Goal: Task Accomplishment & Management: Use online tool/utility

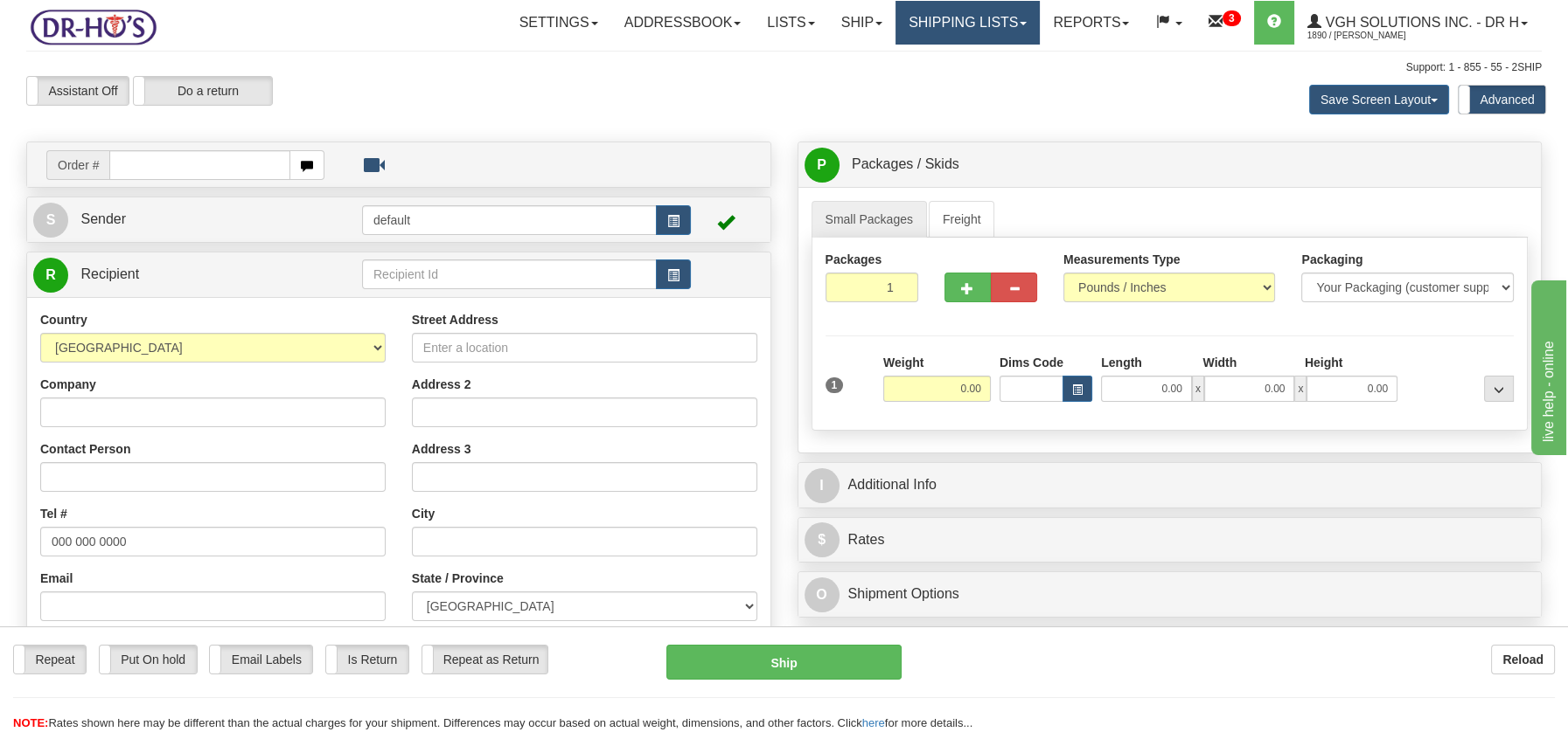
click at [966, 28] on link "Shipping lists" at bounding box center [967, 22] width 144 height 44
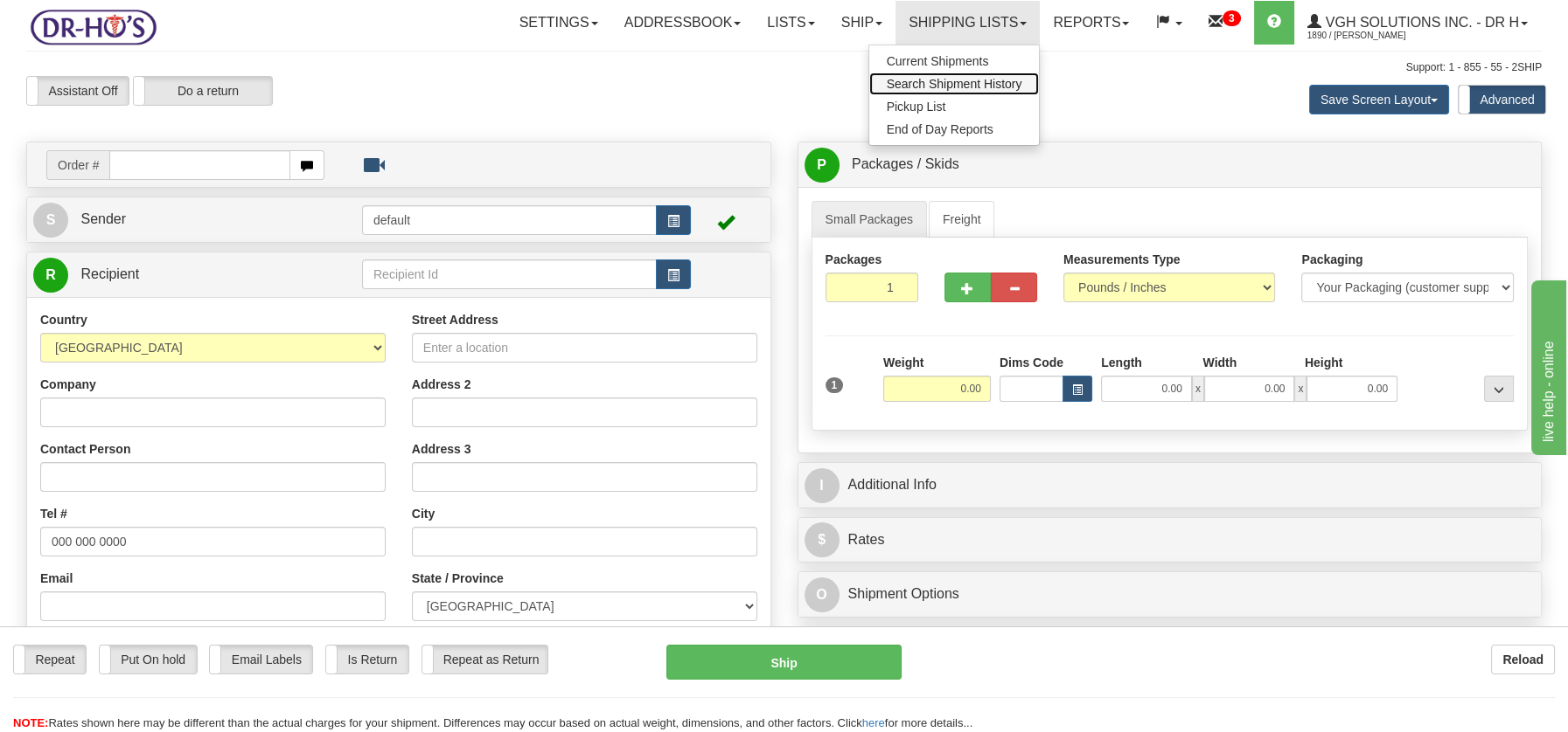
click at [955, 78] on span "Search Shipment History" at bounding box center [954, 84] width 135 height 14
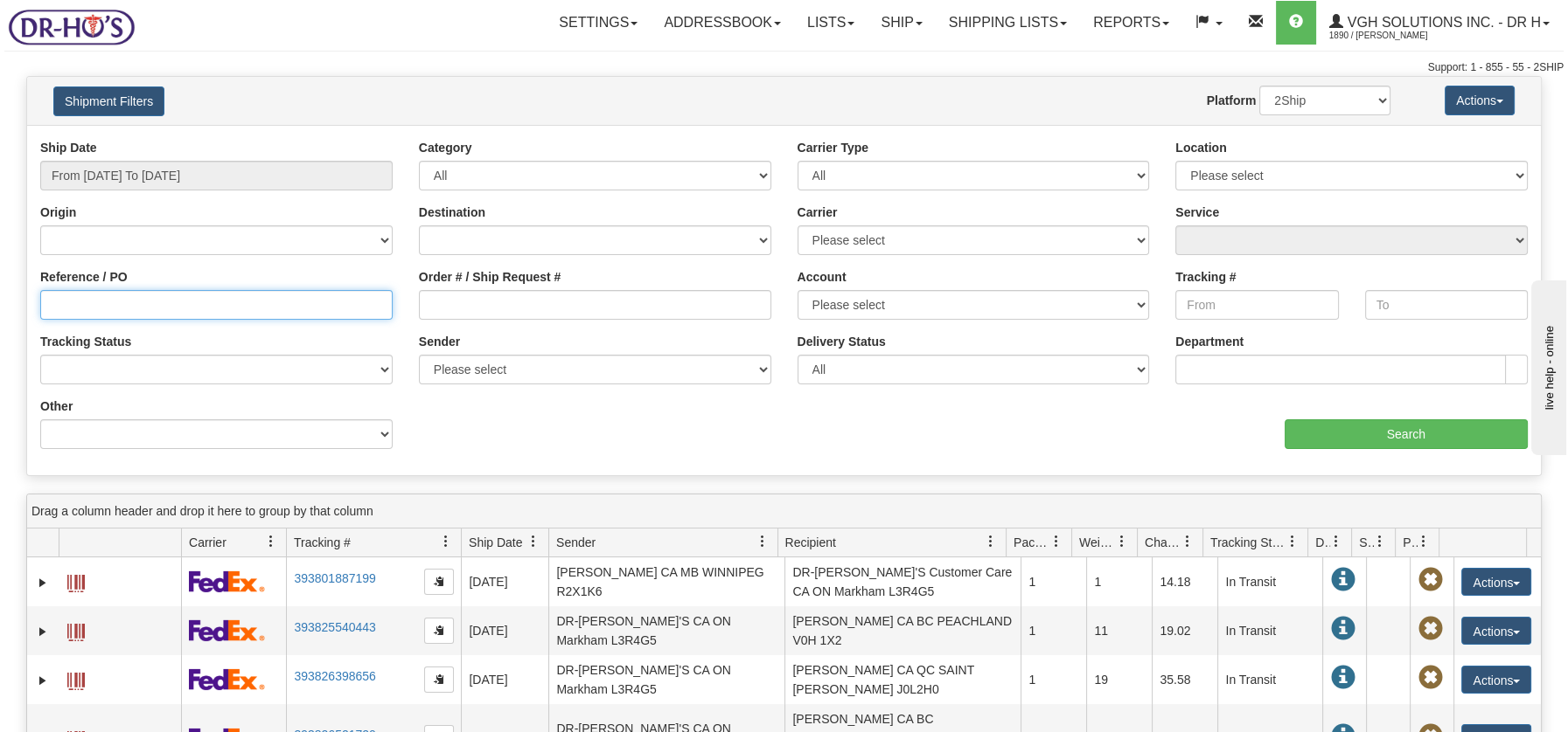
click at [148, 305] on input "Reference / PO" at bounding box center [216, 305] width 352 height 29
type input "1208374"
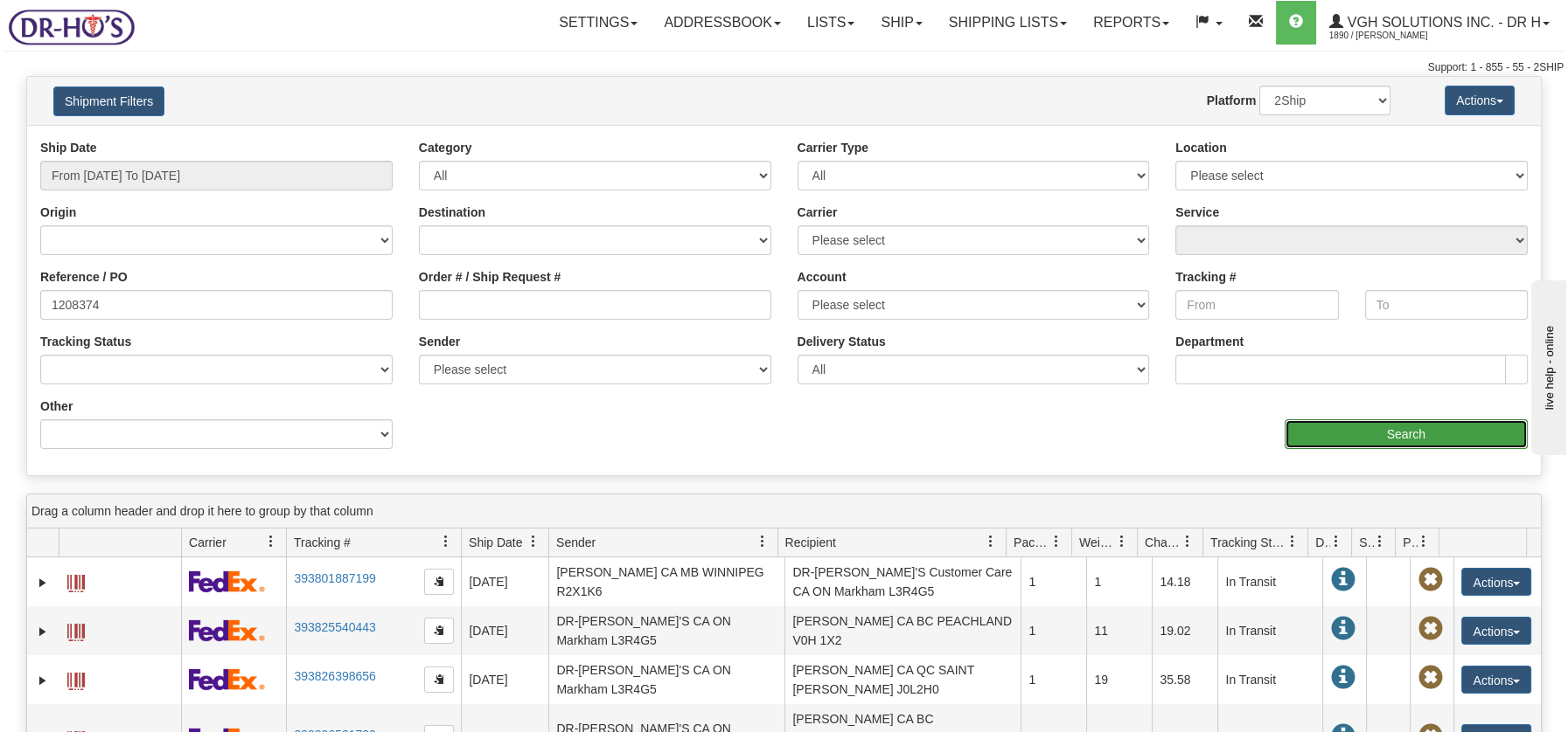
click at [1421, 428] on input "Search" at bounding box center [1405, 434] width 243 height 29
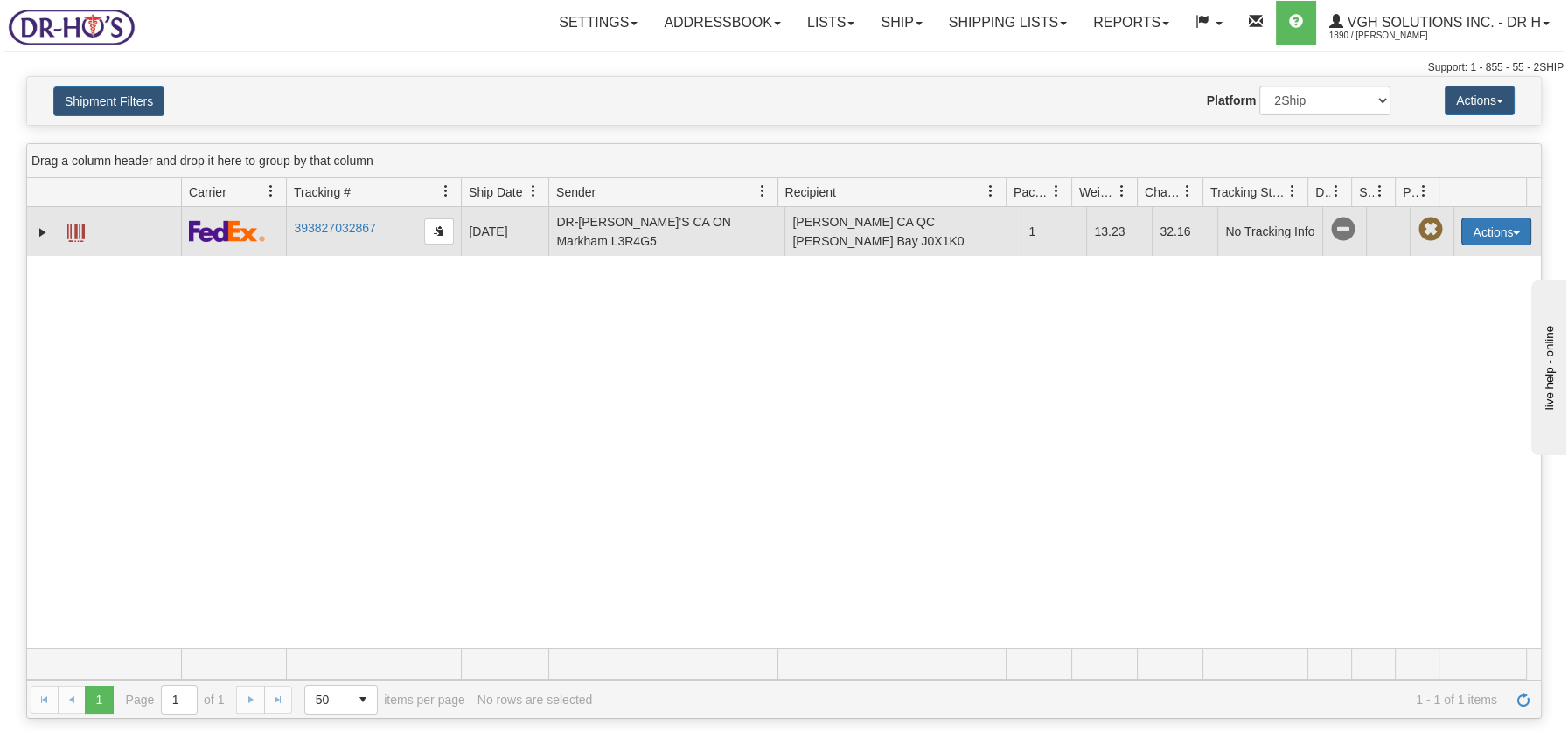
click at [1506, 227] on button "Actions" at bounding box center [1496, 231] width 70 height 28
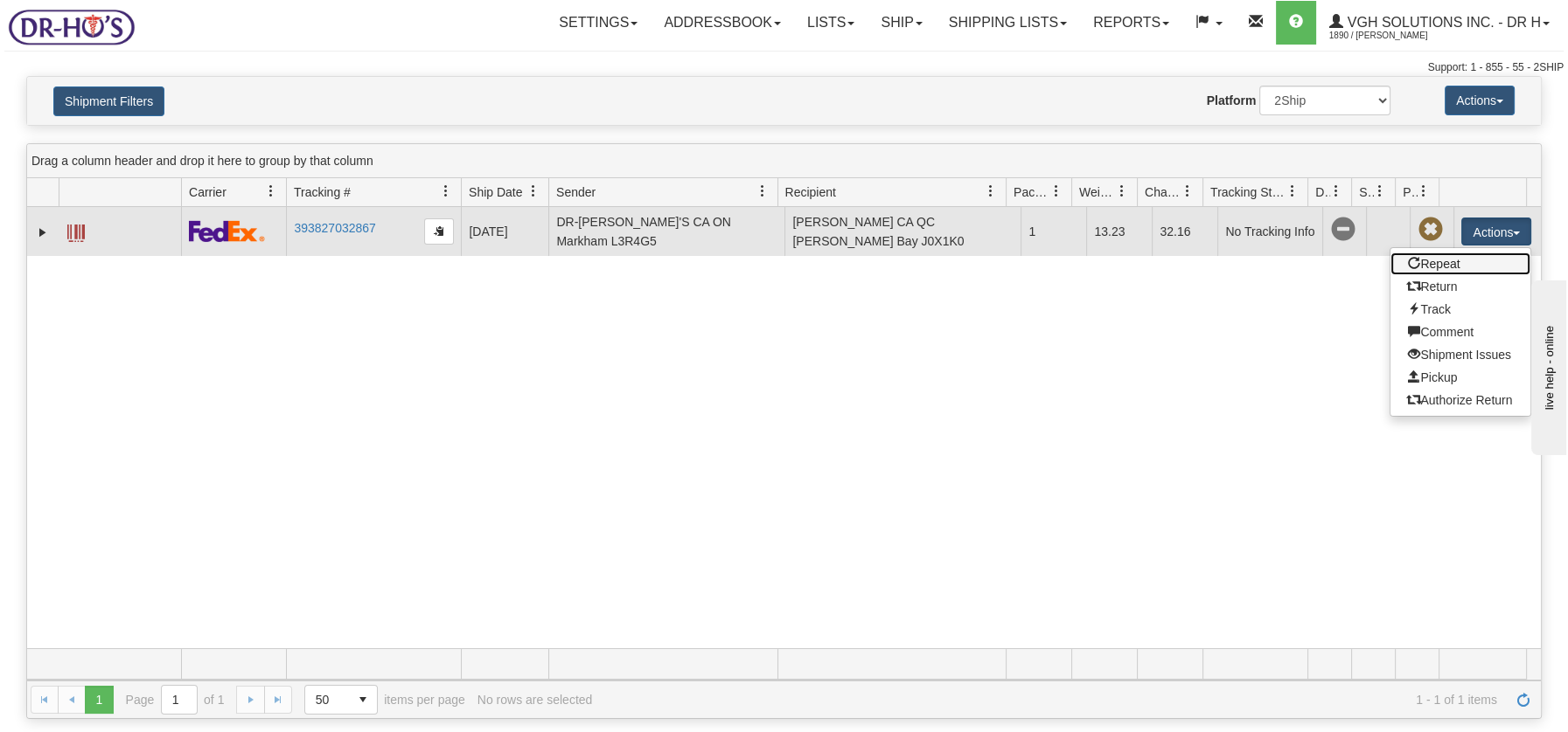
click at [1424, 260] on link "Repeat" at bounding box center [1460, 264] width 140 height 23
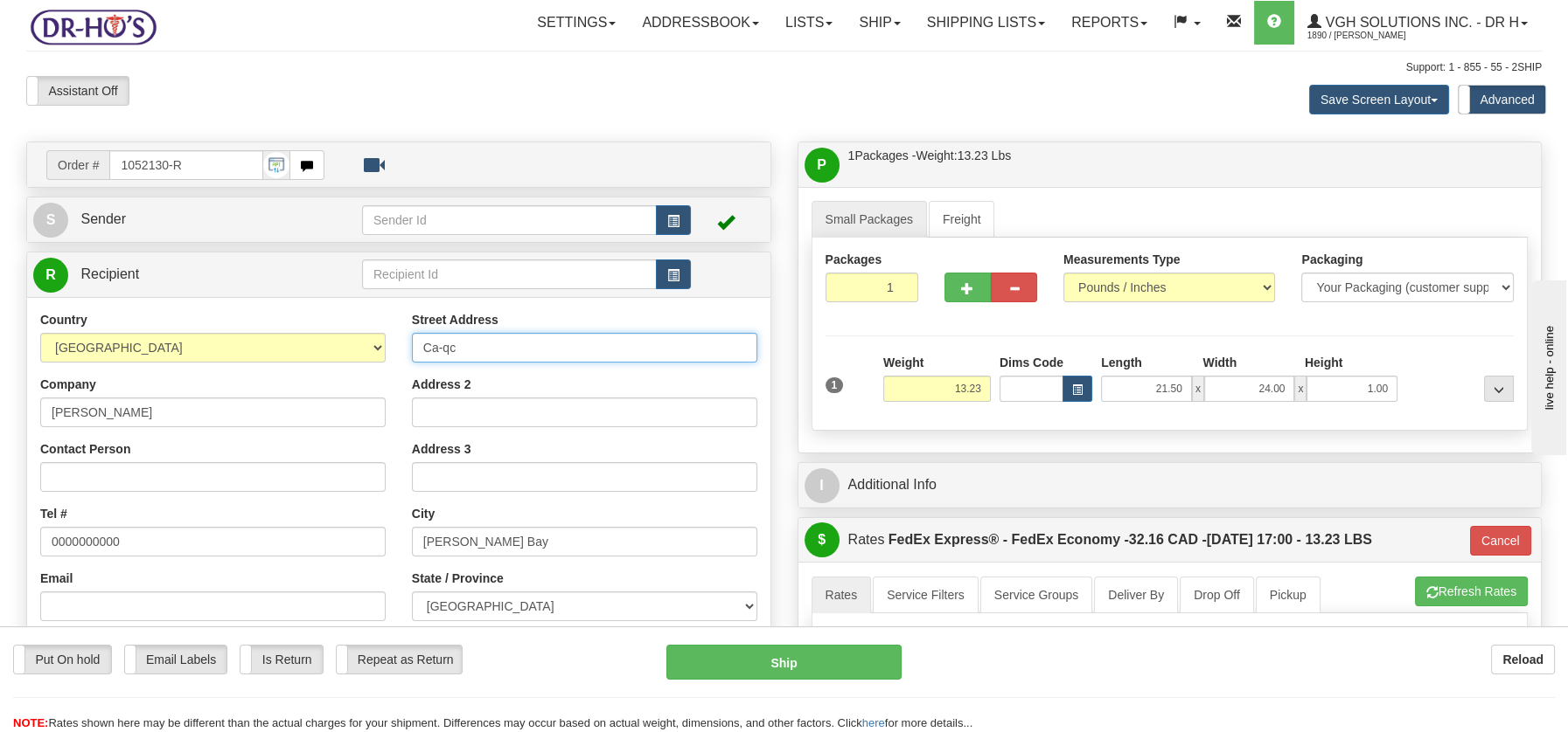
drag, startPoint x: 459, startPoint y: 339, endPoint x: 388, endPoint y: 342, distance: 71.1
click at [388, 342] on div "Country [GEOGRAPHIC_DATA] [GEOGRAPHIC_DATA] [GEOGRAPHIC_DATA] [GEOGRAPHIC_DATA]…" at bounding box center [398, 545] width 743 height 470
paste input "1274 Rt 148"
type input "1274 Rt 148"
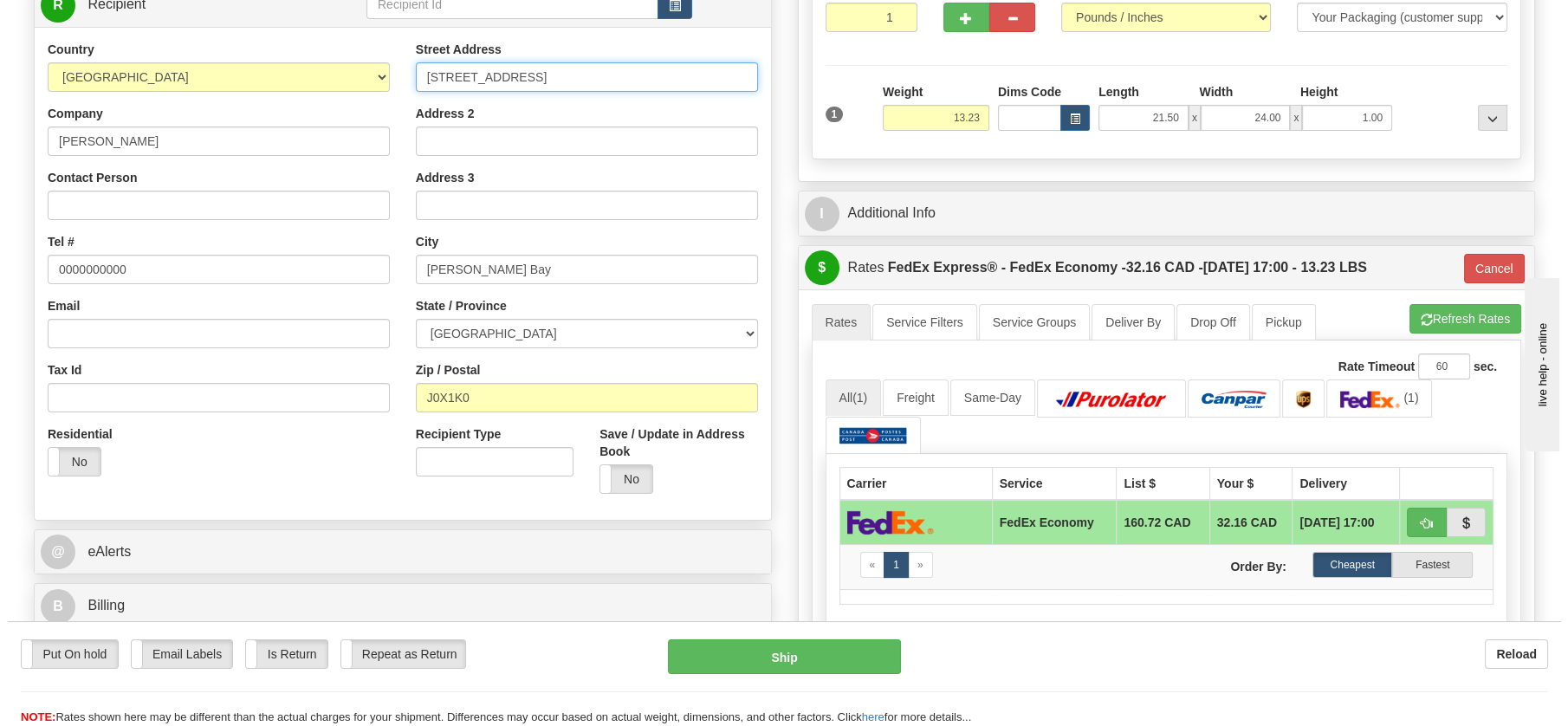
scroll to position [296, 0]
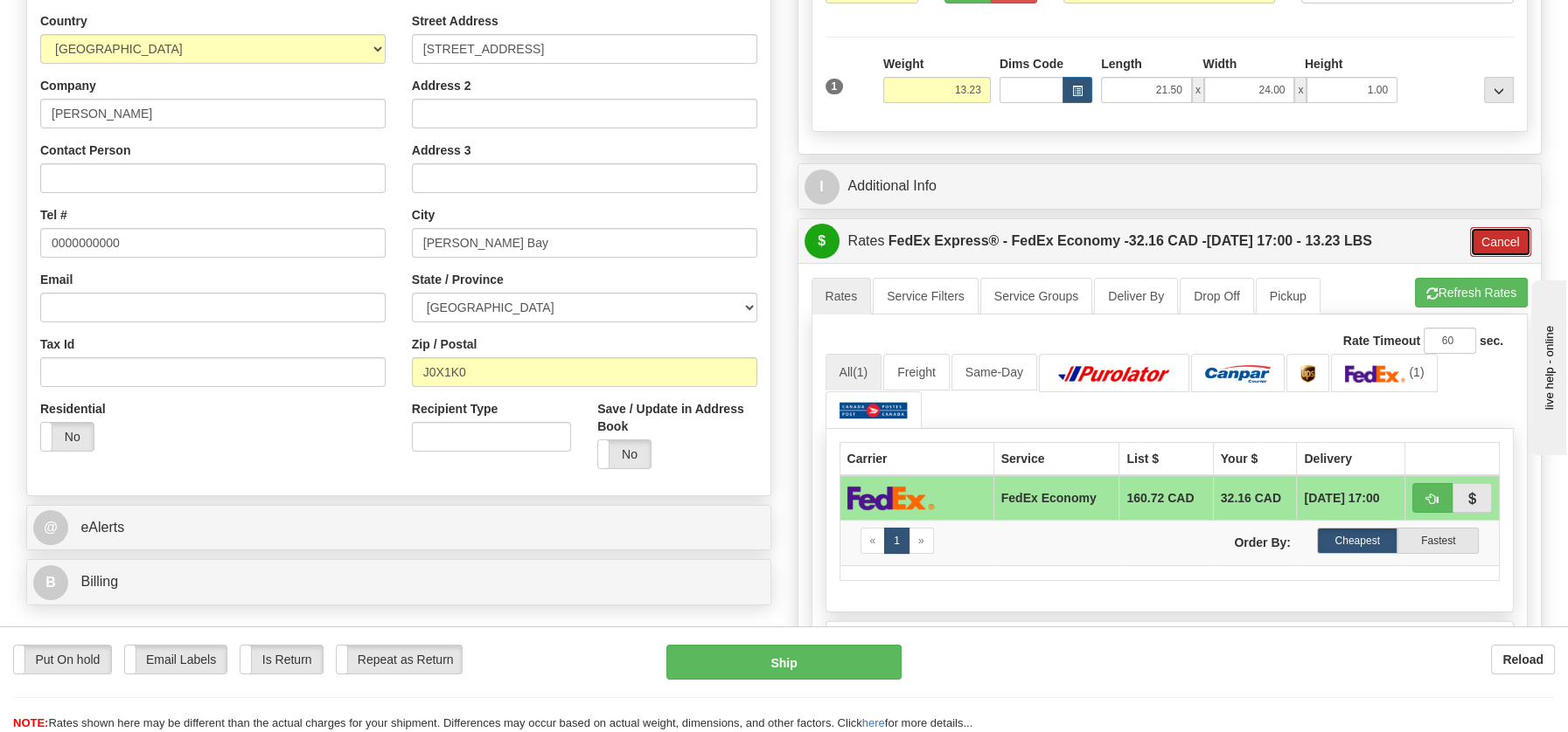
click at [1515, 232] on button "Cancel" at bounding box center [1500, 242] width 61 height 29
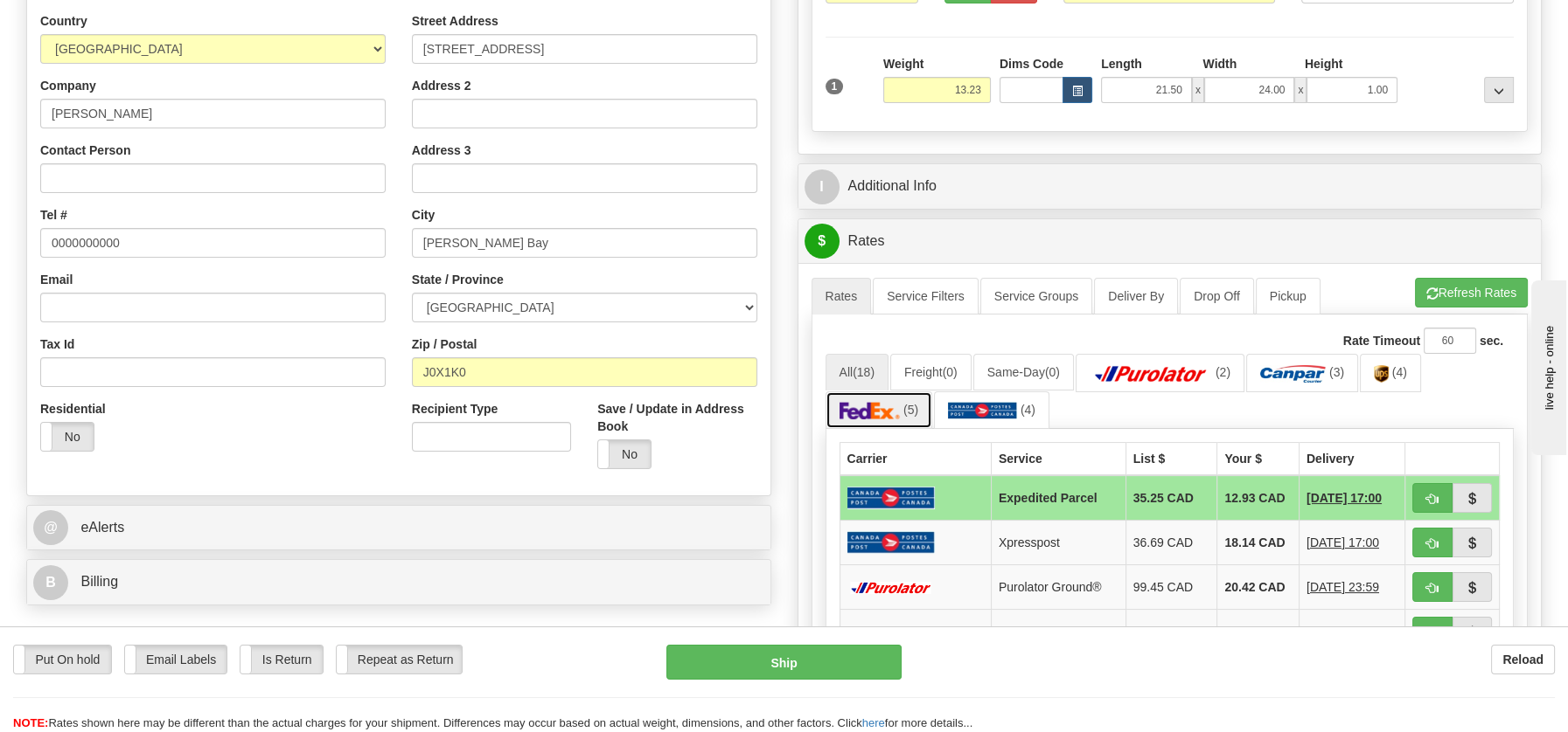
click at [868, 403] on img at bounding box center [869, 410] width 61 height 18
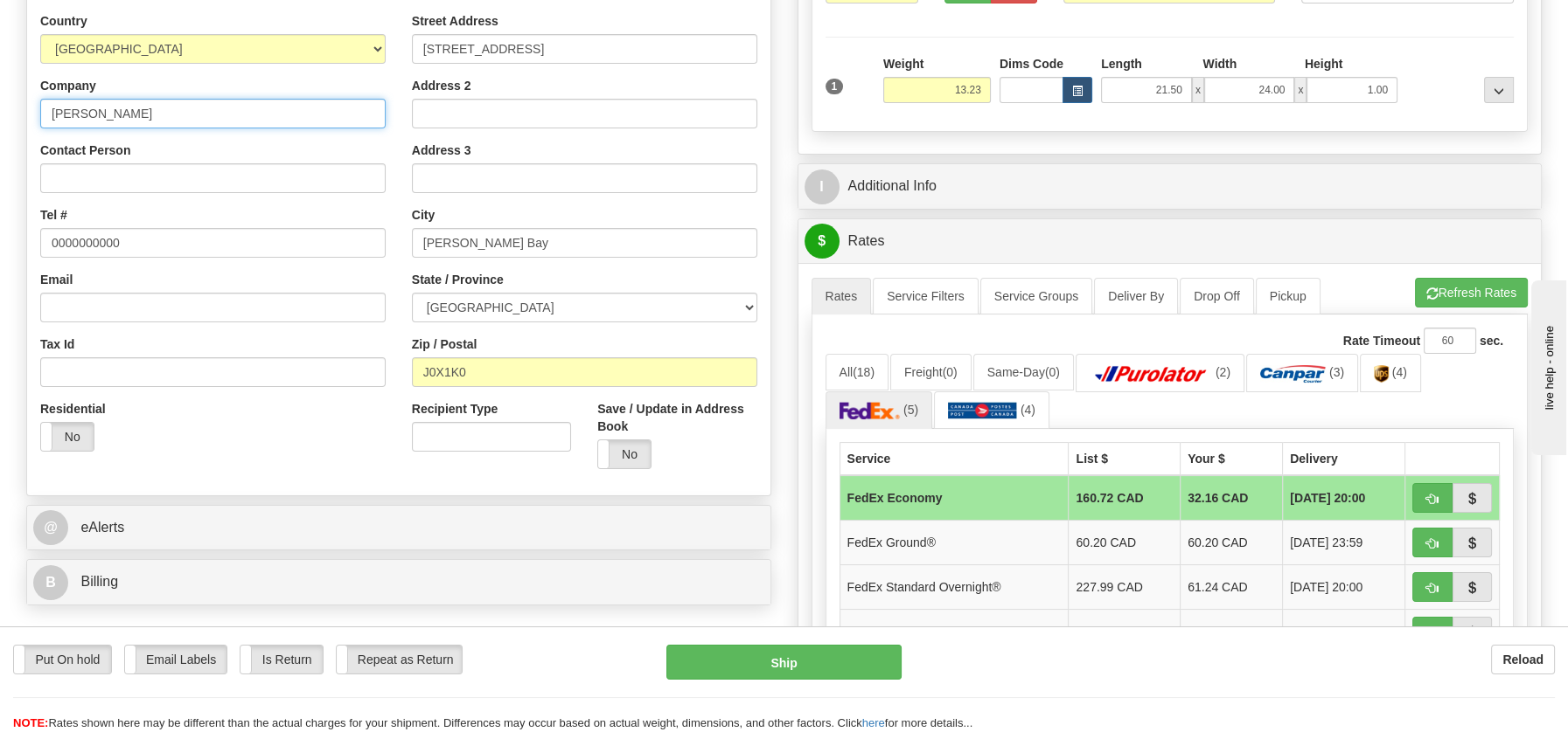
drag, startPoint x: 157, startPoint y: 106, endPoint x: -13, endPoint y: 97, distance: 170.2
click at [0, 97] on html "Training Course Close Toggle navigation Settings Shipping Preferences New Sende…" at bounding box center [784, 68] width 1568 height 732
click at [778, 651] on button "Ship" at bounding box center [784, 662] width 236 height 35
type input "20"
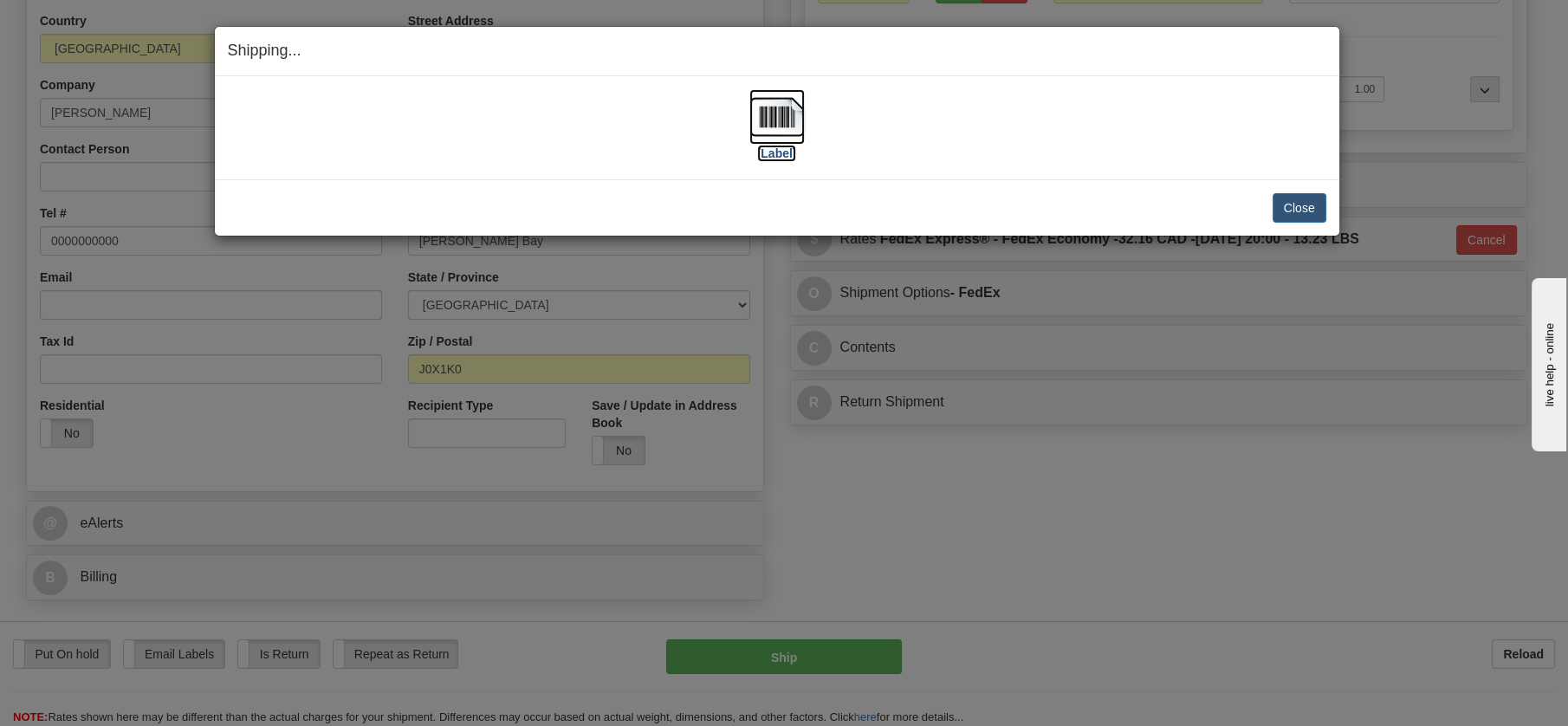
click at [776, 129] on img at bounding box center [777, 116] width 55 height 56
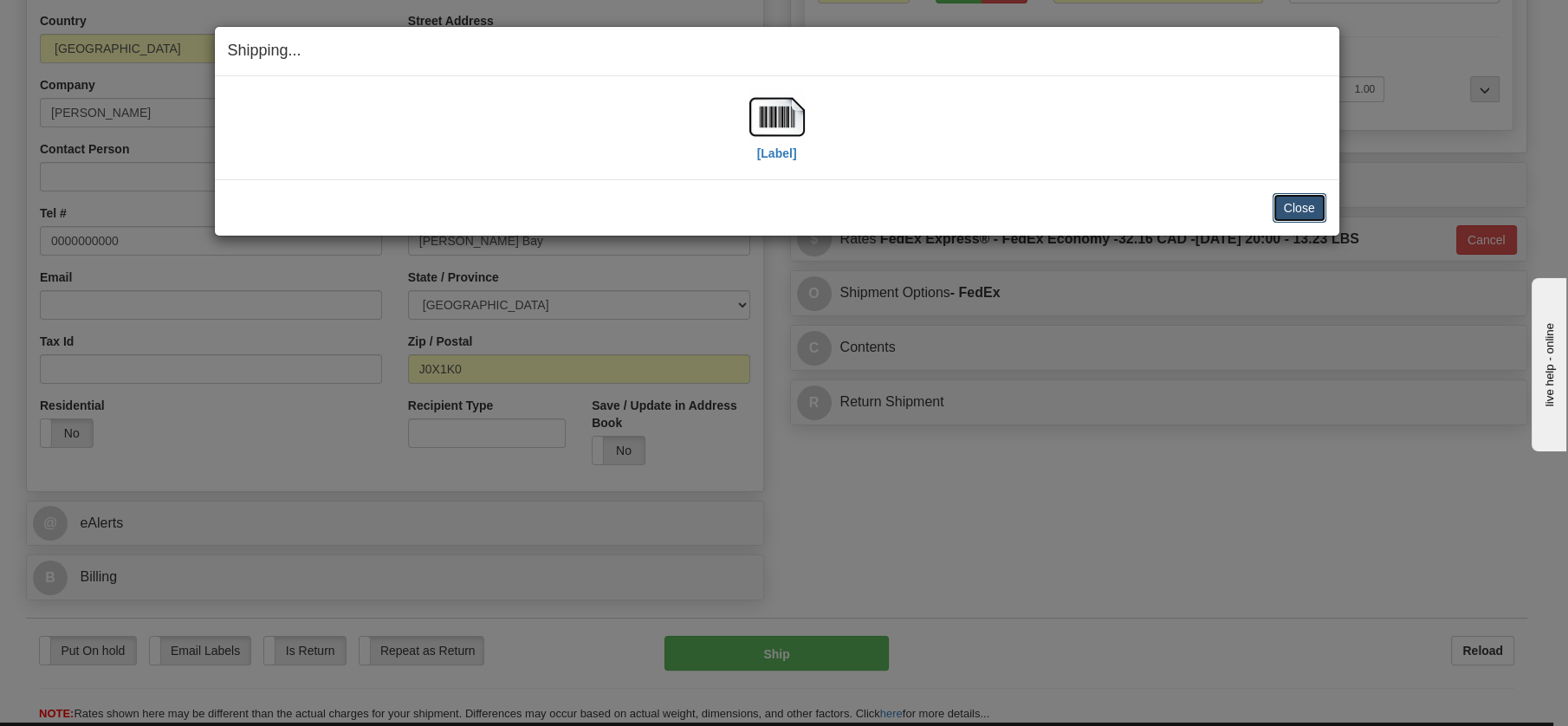
click at [1299, 210] on button "Close" at bounding box center [1299, 207] width 54 height 29
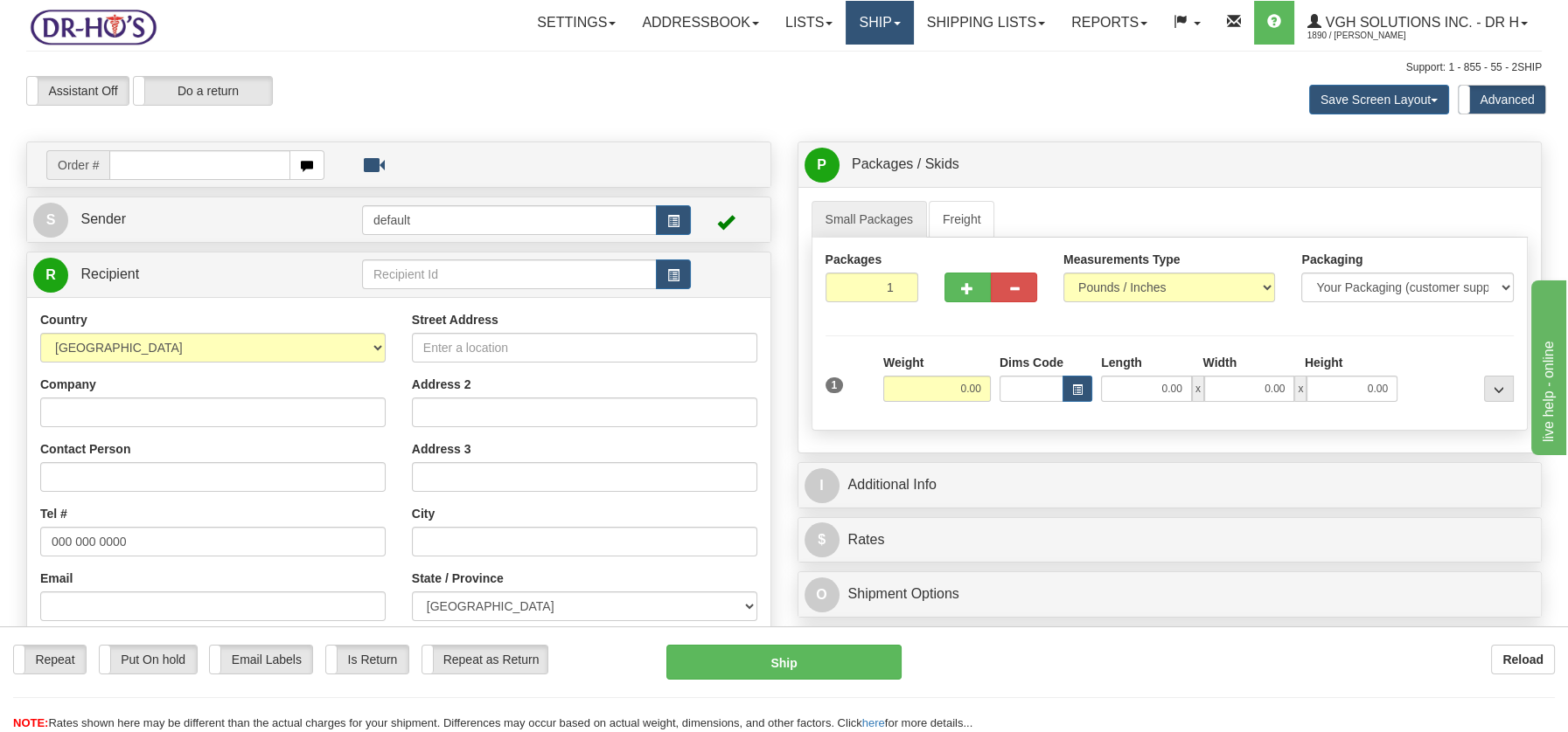
click at [860, 23] on link "Ship" at bounding box center [879, 22] width 68 height 44
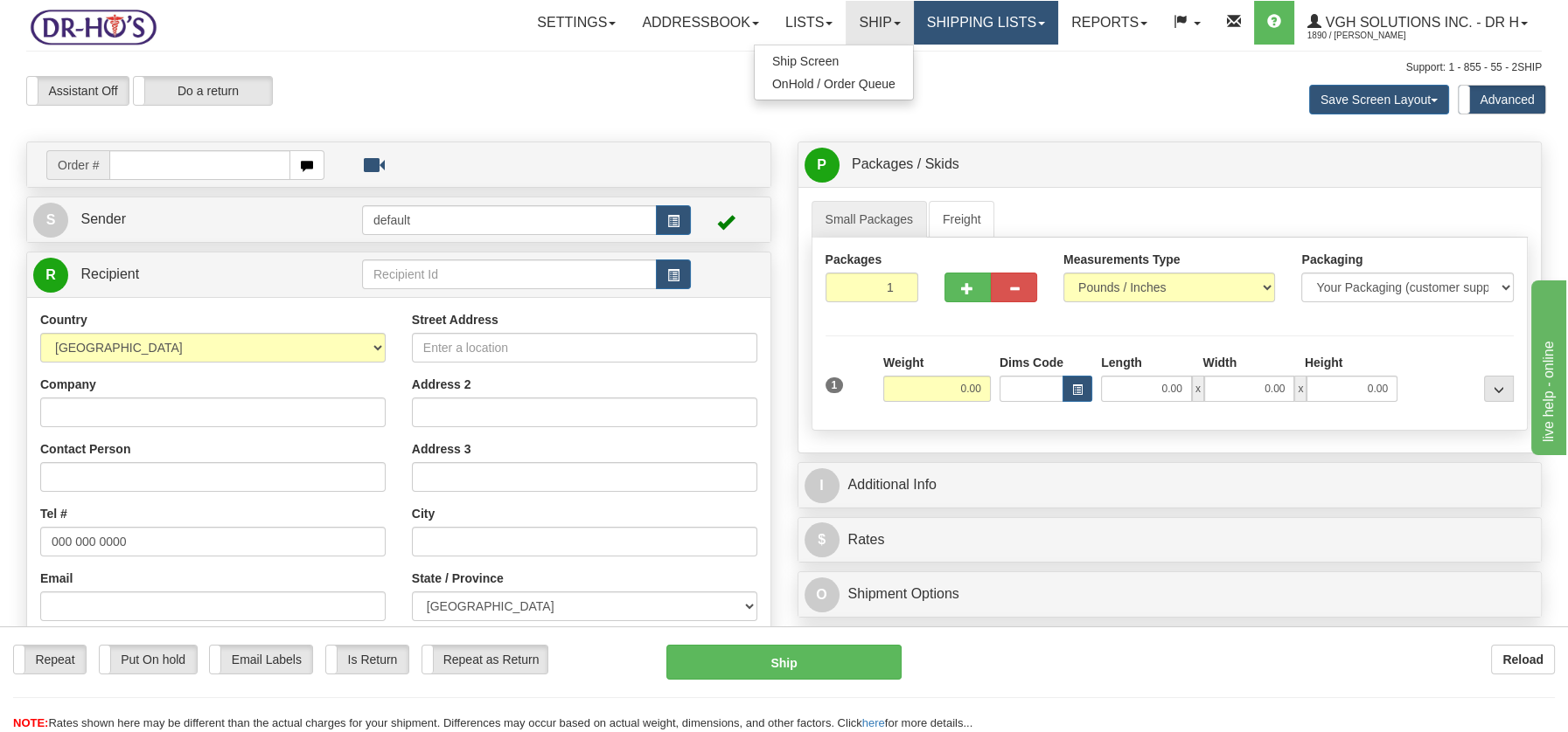
click at [973, 25] on link "Shipping lists" at bounding box center [986, 22] width 144 height 44
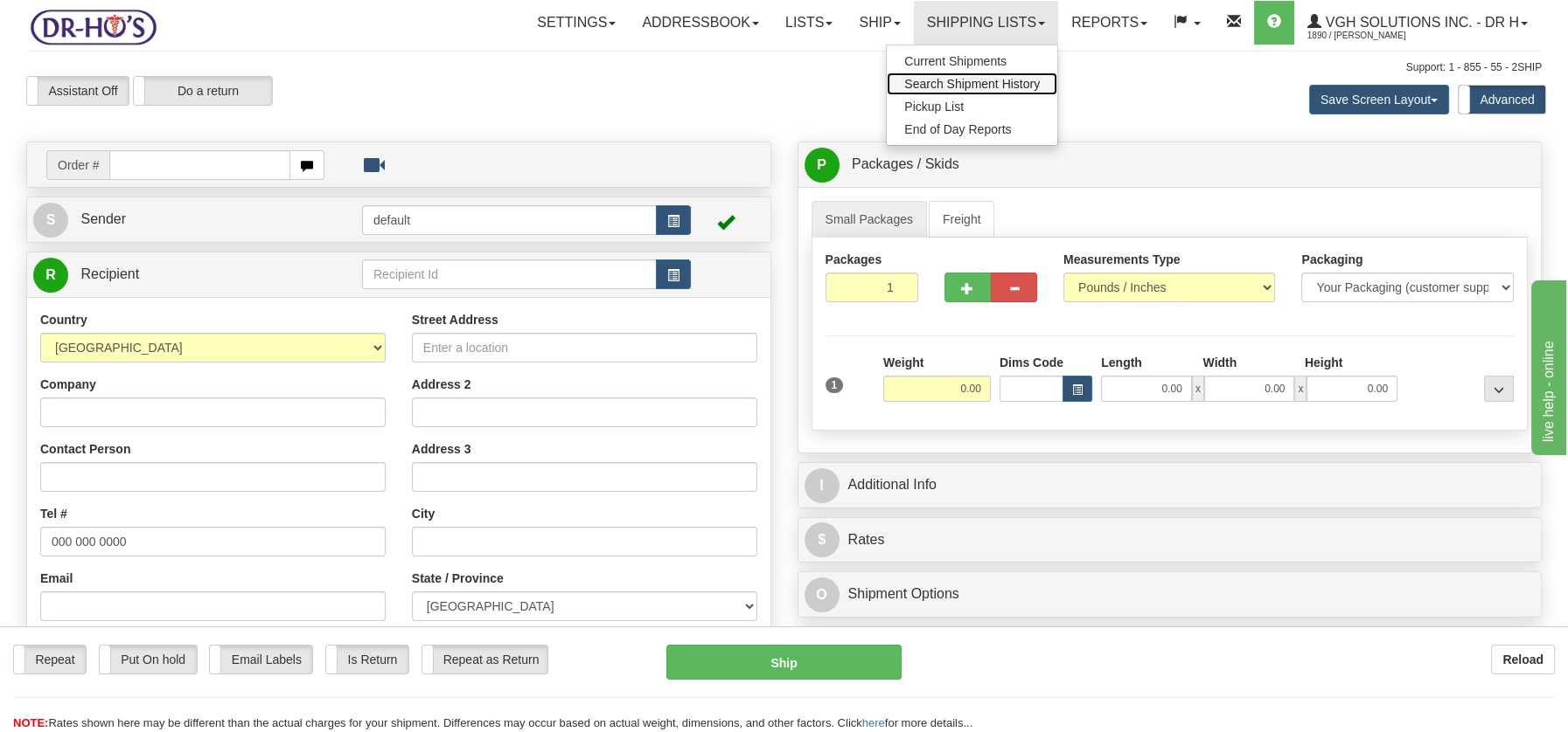
click at [964, 77] on span "Search Shipment History" at bounding box center [972, 84] width 135 height 14
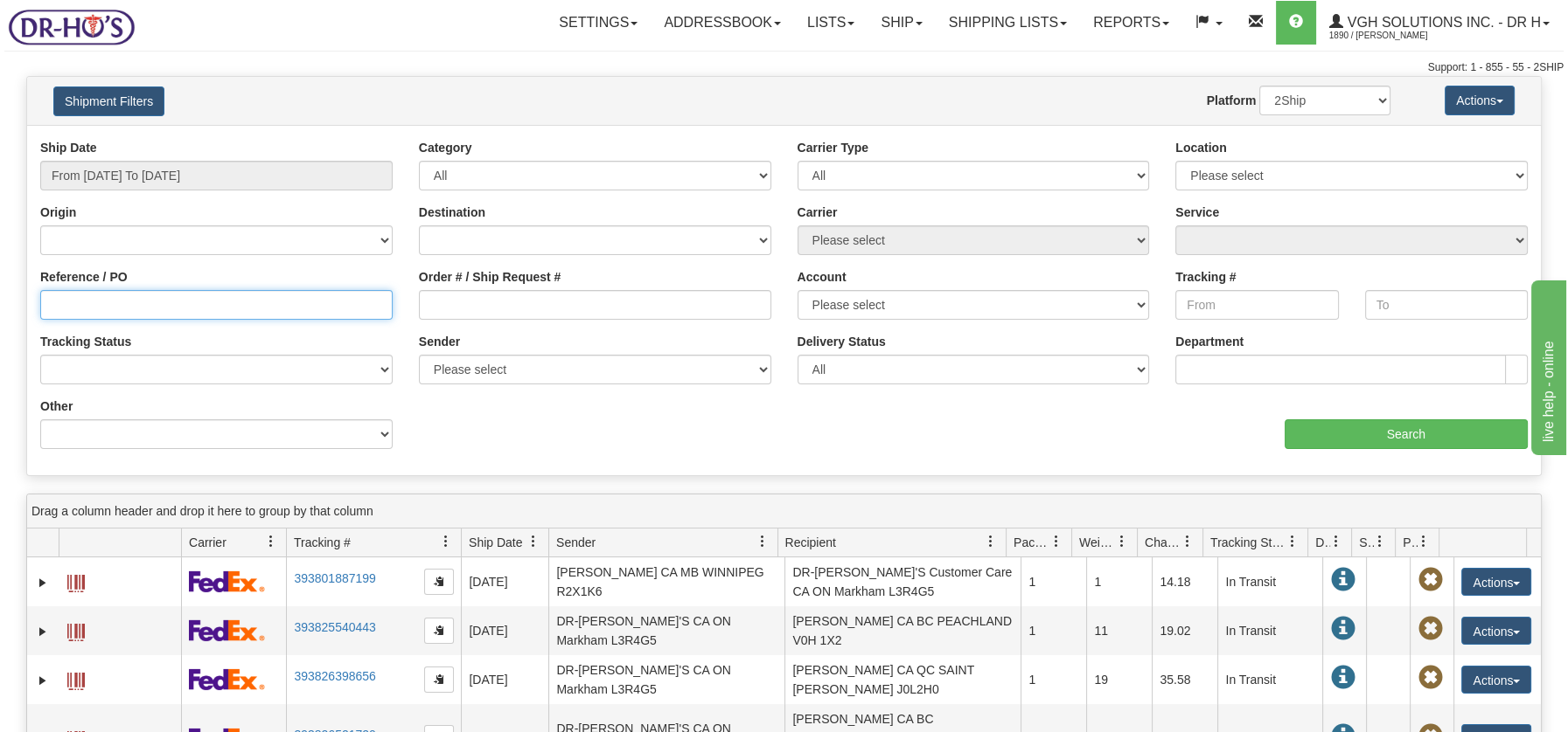
click at [168, 295] on input "Reference / PO" at bounding box center [216, 305] width 352 height 29
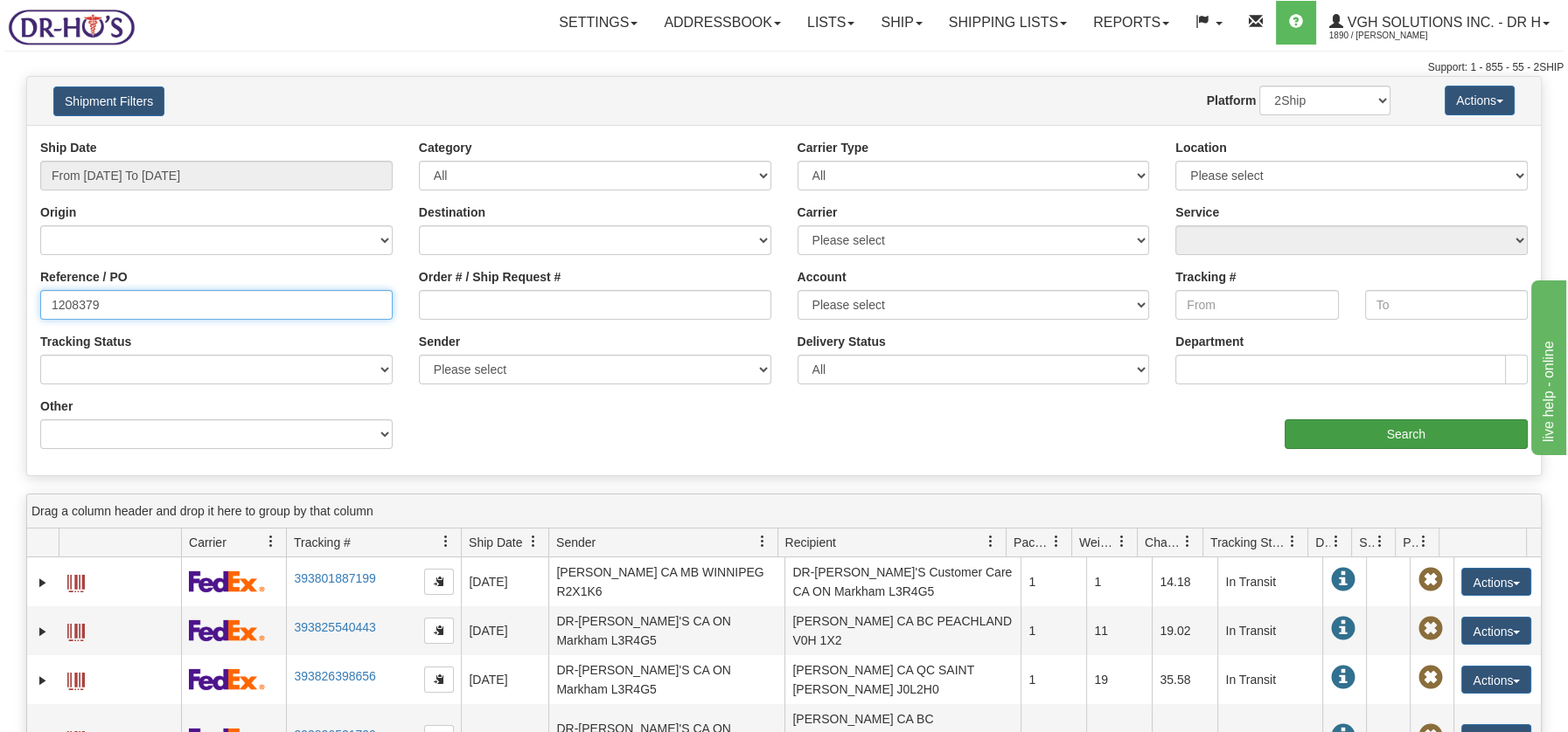
type input "1208379"
click at [1423, 441] on input "Search" at bounding box center [1405, 434] width 243 height 29
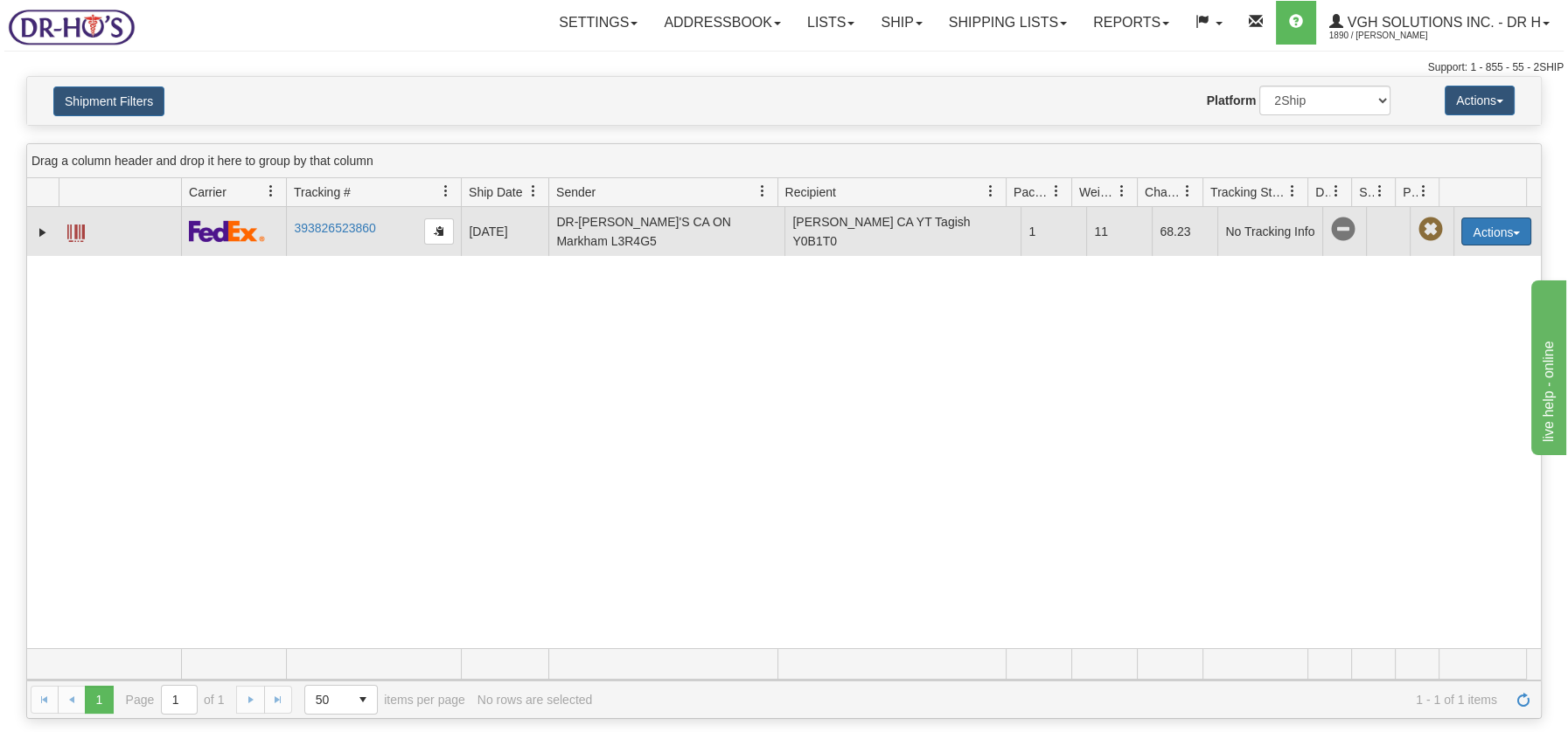
click at [1502, 228] on button "Actions" at bounding box center [1496, 231] width 70 height 28
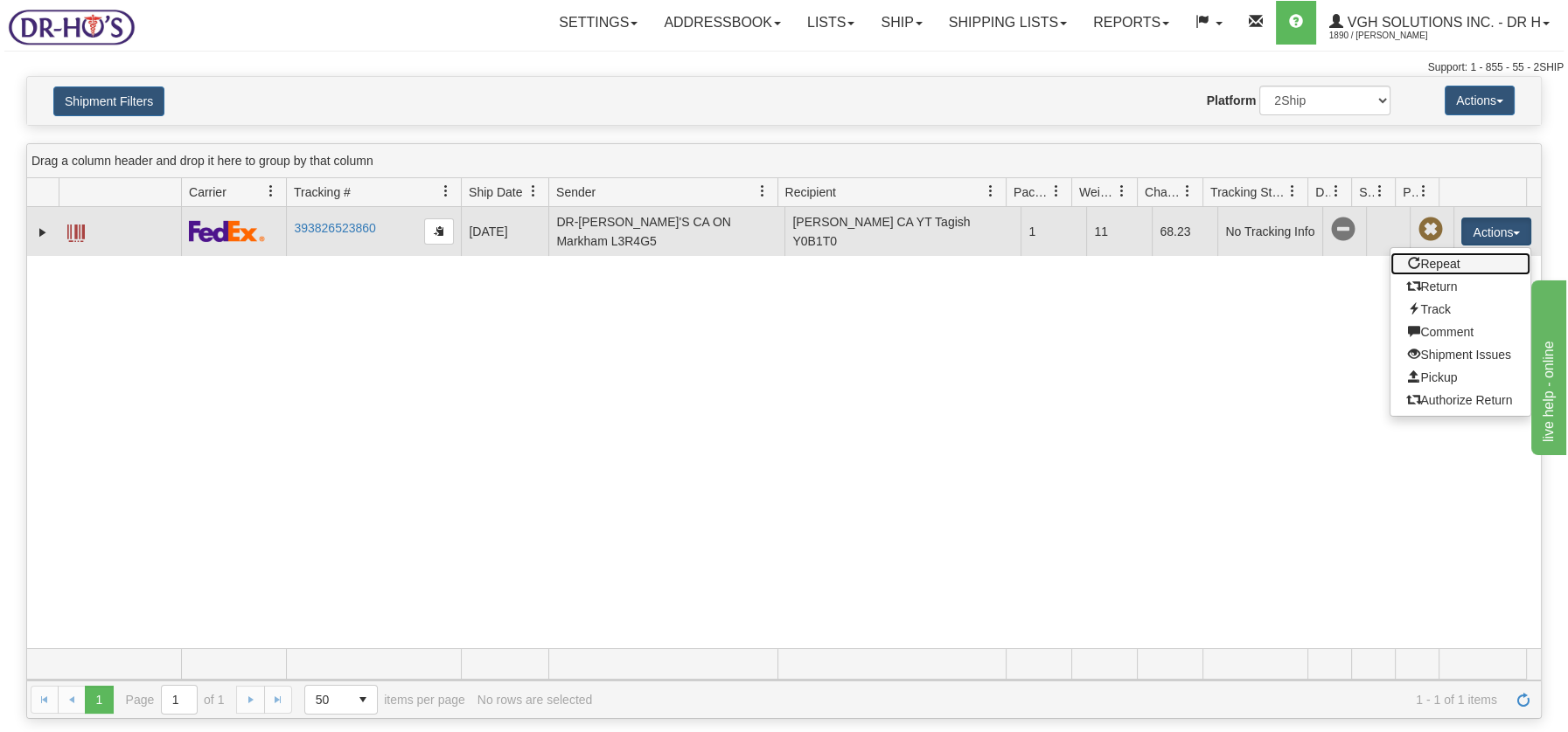
click at [1430, 262] on link "Repeat" at bounding box center [1460, 264] width 140 height 23
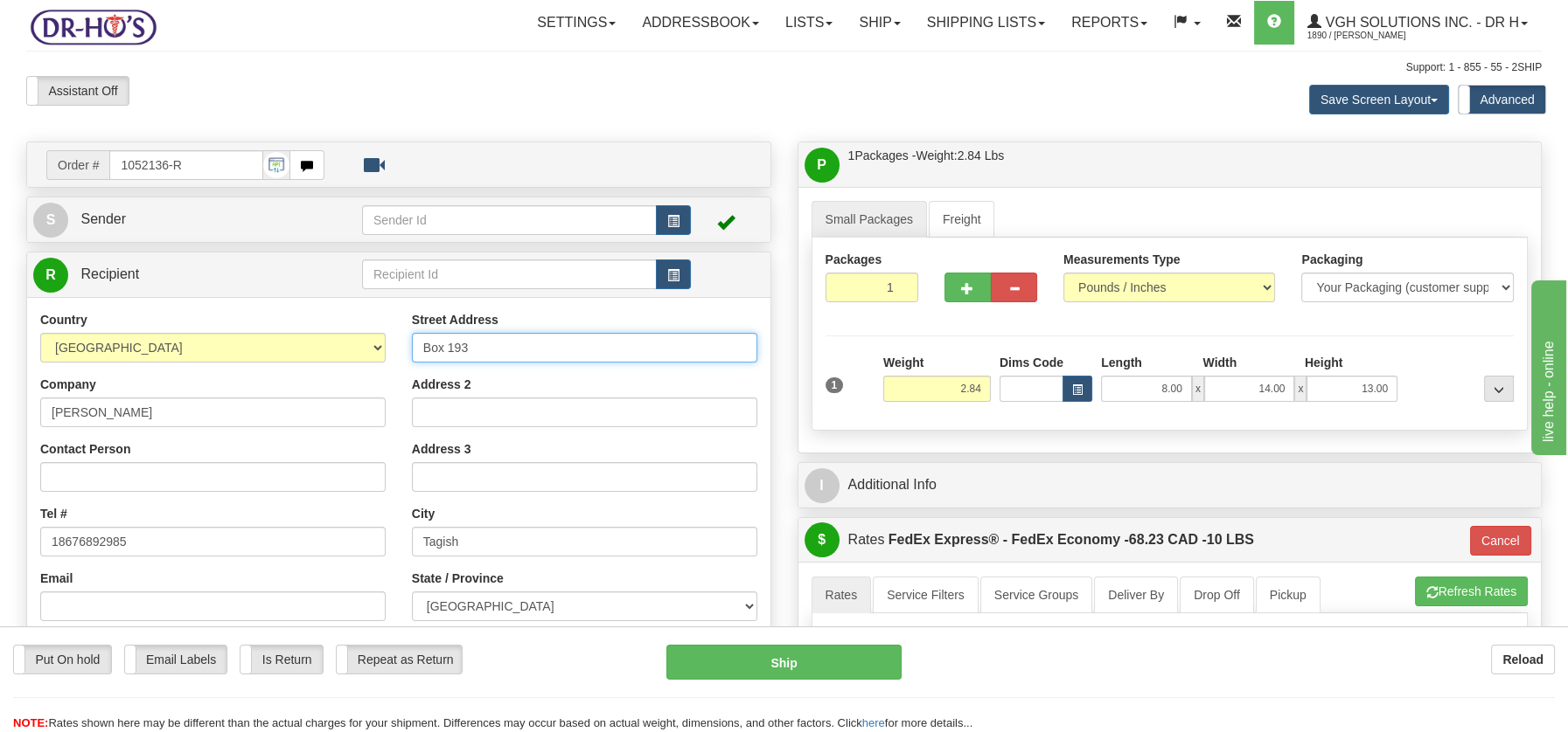
drag, startPoint x: 478, startPoint y: 341, endPoint x: 391, endPoint y: 334, distance: 87.3
click at [391, 334] on div "Country [GEOGRAPHIC_DATA] [GEOGRAPHIC_DATA] [GEOGRAPHIC_DATA] [GEOGRAPHIC_DATA]…" at bounding box center [398, 545] width 743 height 470
paste input "2 [PERSON_NAME]"
click at [478, 353] on input "2 [PERSON_NAME]" at bounding box center [584, 347] width 346 height 29
type input "[STREET_ADDRESS][PERSON_NAME]"
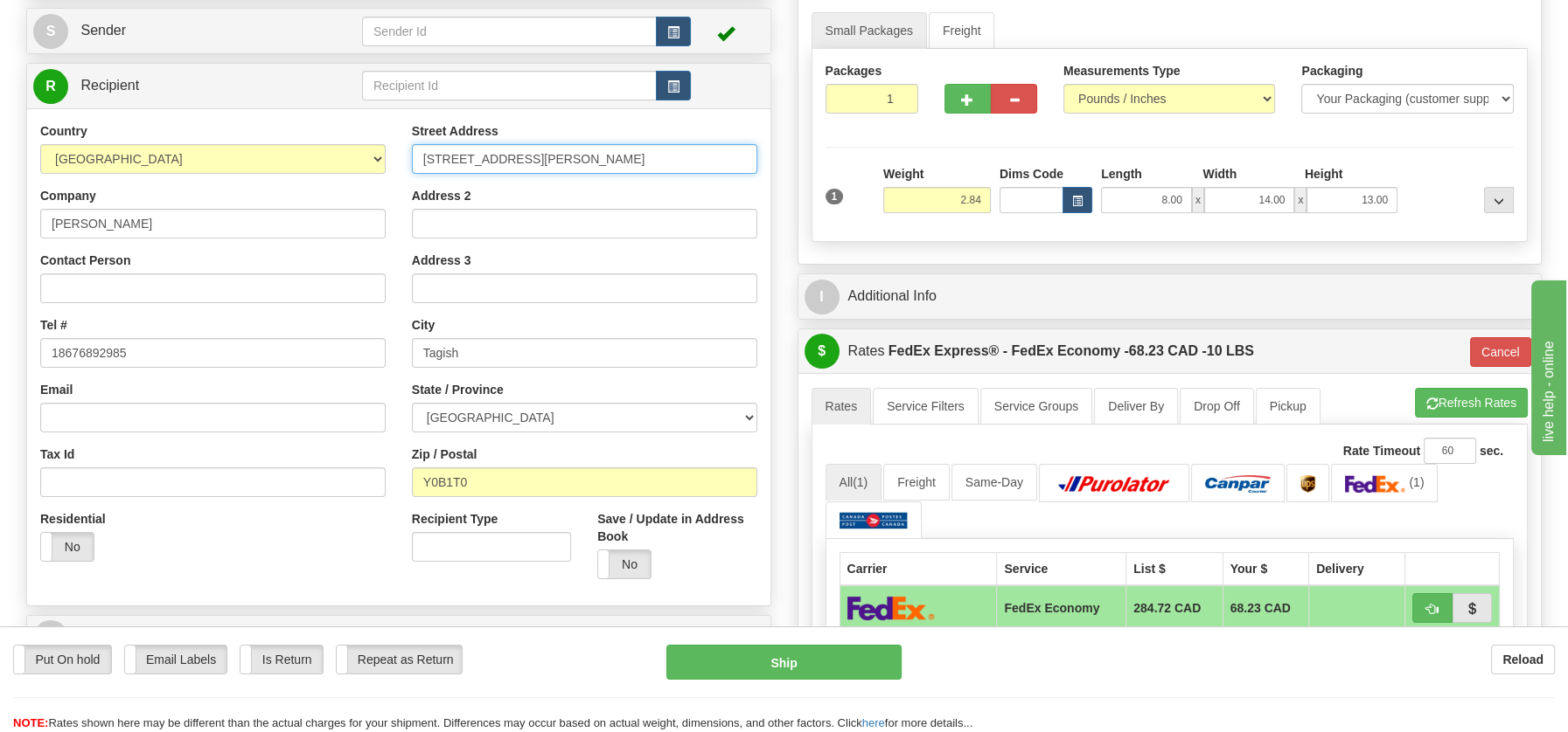
scroll to position [80, 0]
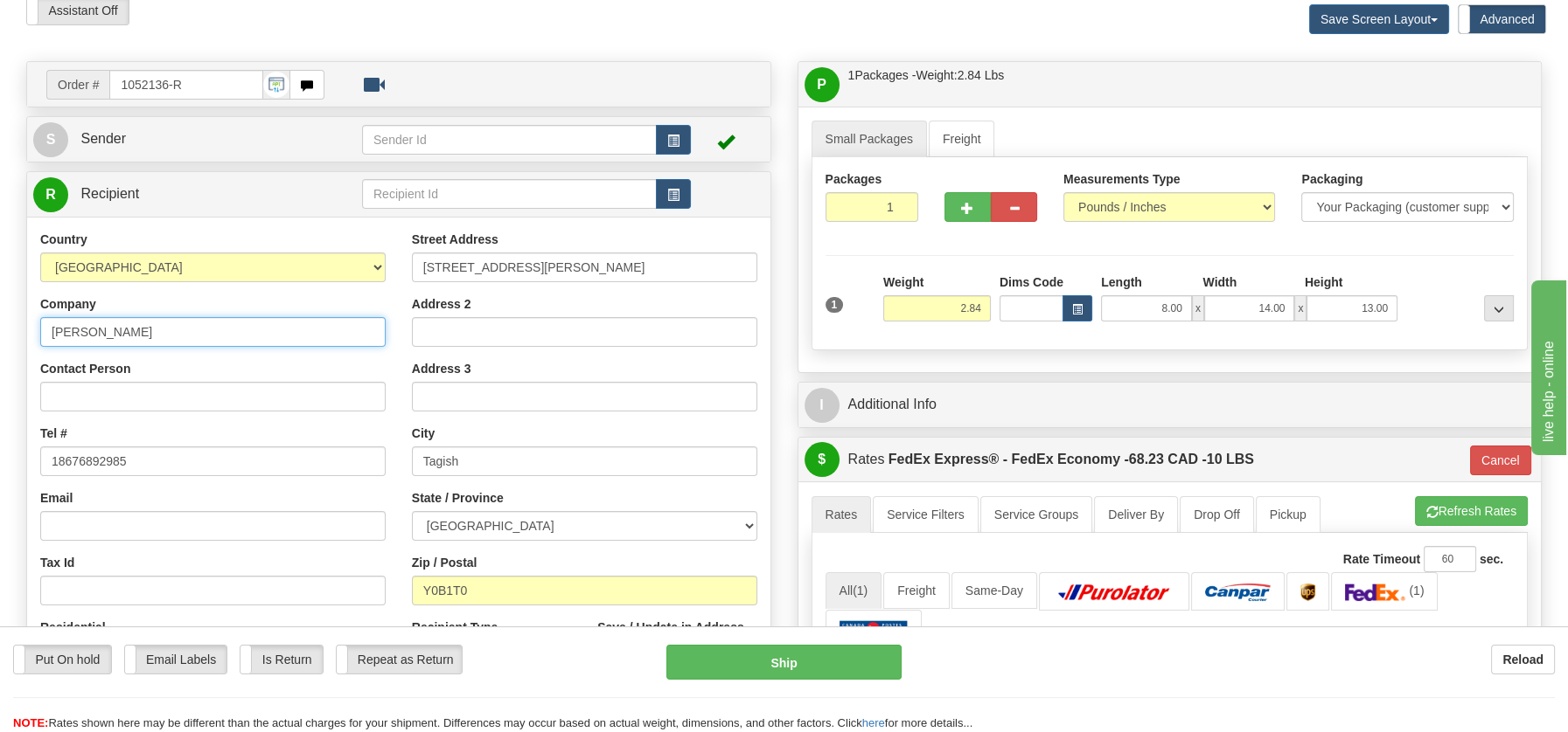
drag, startPoint x: 209, startPoint y: 327, endPoint x: 31, endPoint y: 322, distance: 178.1
click at [31, 322] on div "Country AFGHANISTAN ALAND ISLANDS ALBANIA ALGERIA AMERICAN SAMOA ANDORRA ANGOLA…" at bounding box center [212, 458] width 372 height 453
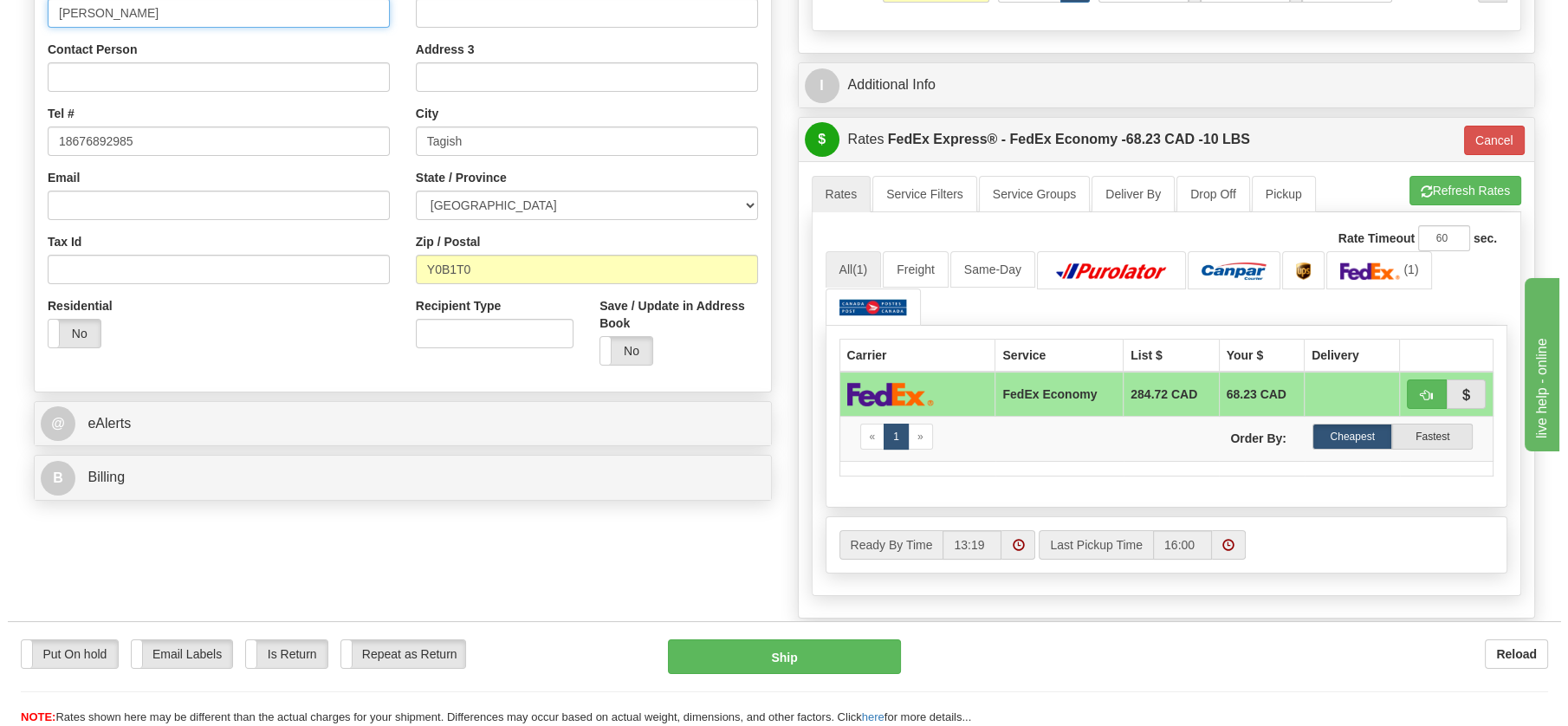
scroll to position [398, 0]
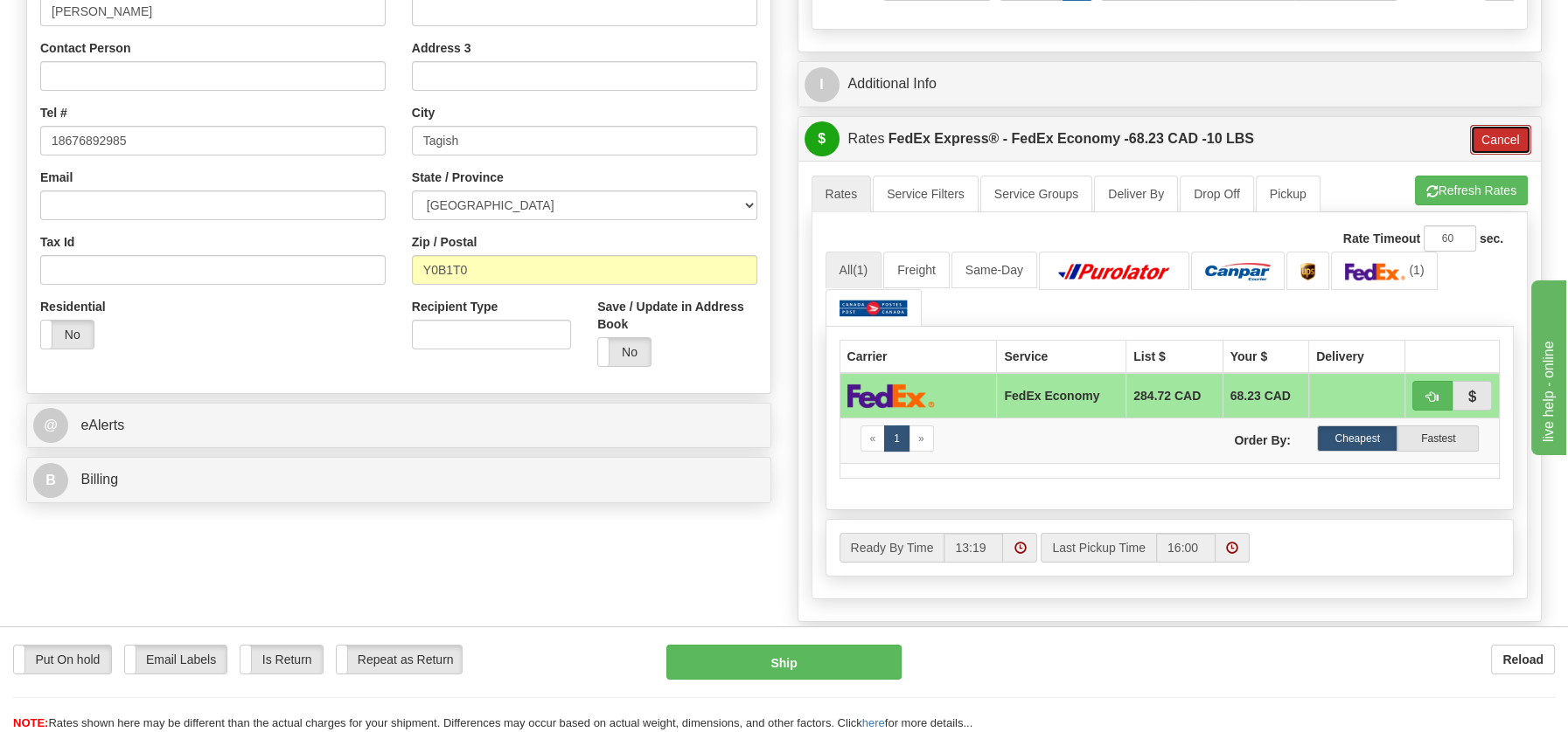
click at [1506, 133] on button "Cancel" at bounding box center [1500, 139] width 61 height 29
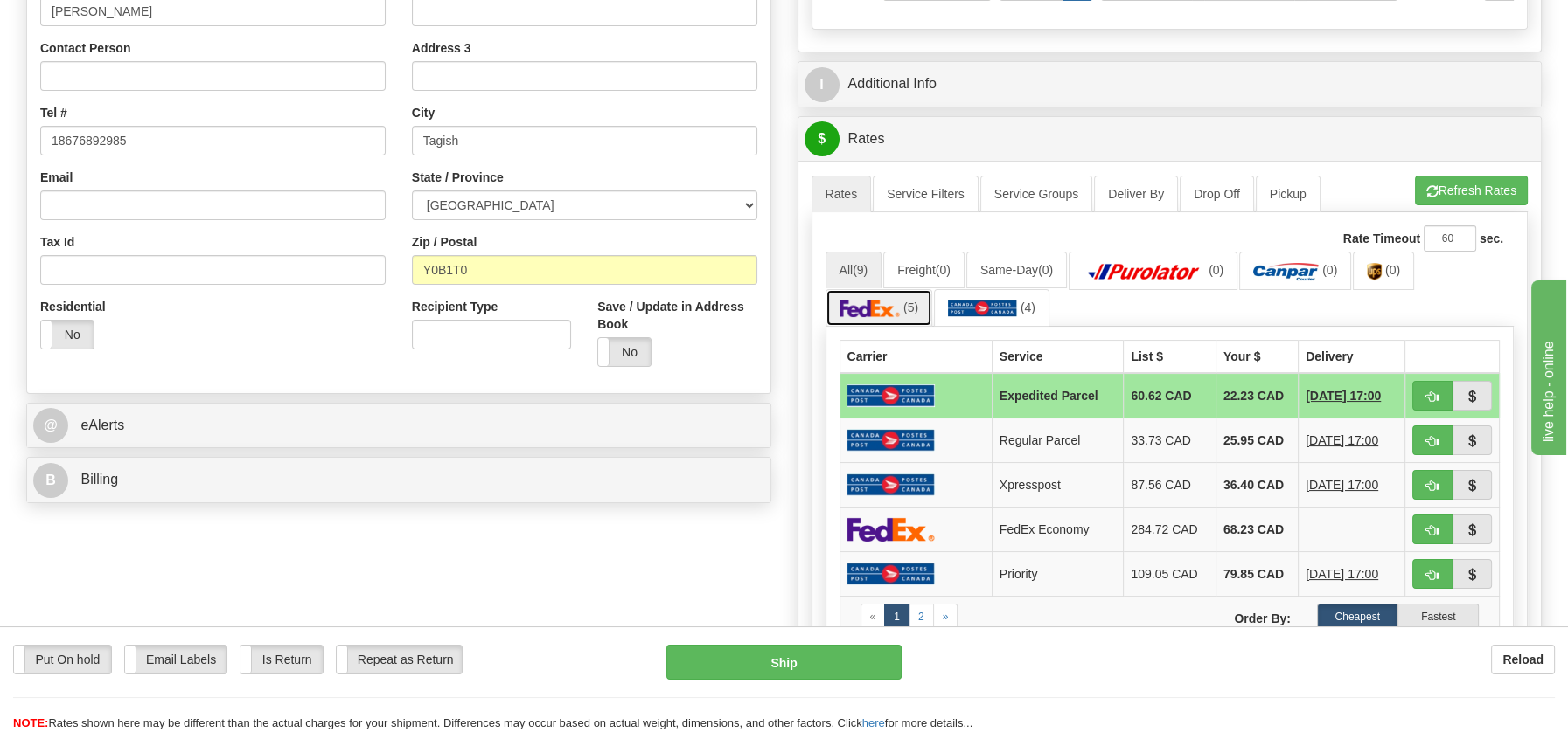
click at [875, 307] on img at bounding box center [869, 308] width 61 height 18
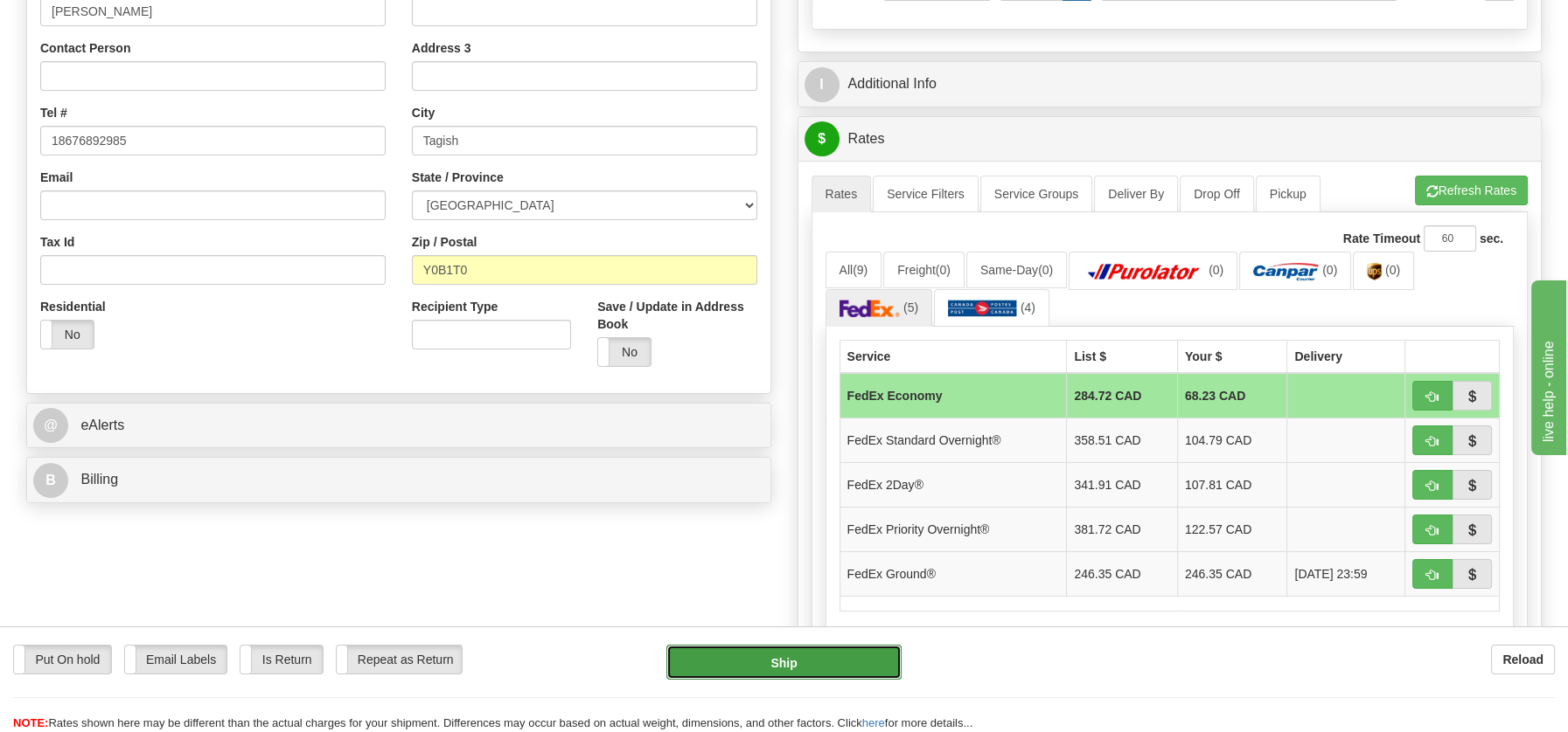
click at [817, 657] on button "Ship" at bounding box center [784, 662] width 236 height 35
type input "20"
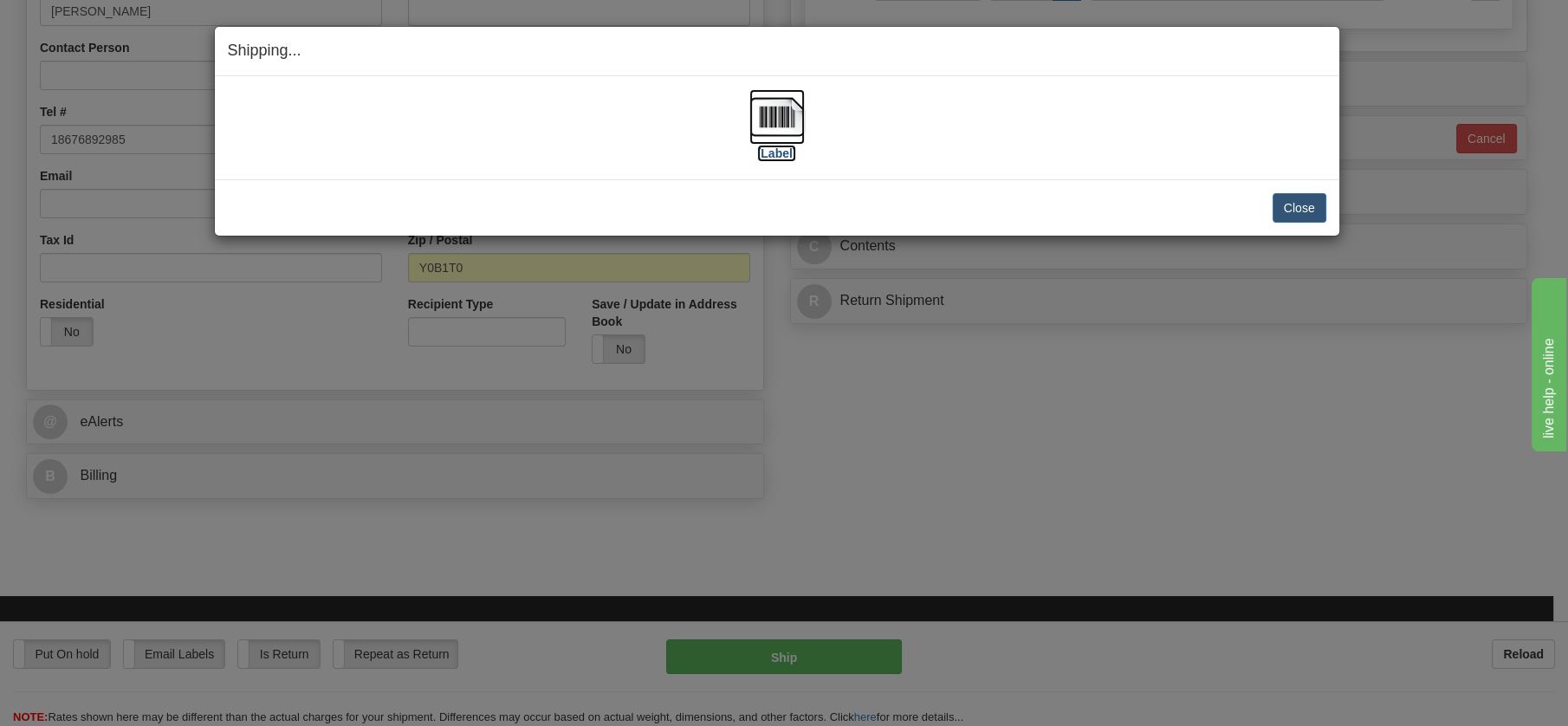
click at [783, 114] on img at bounding box center [777, 116] width 55 height 56
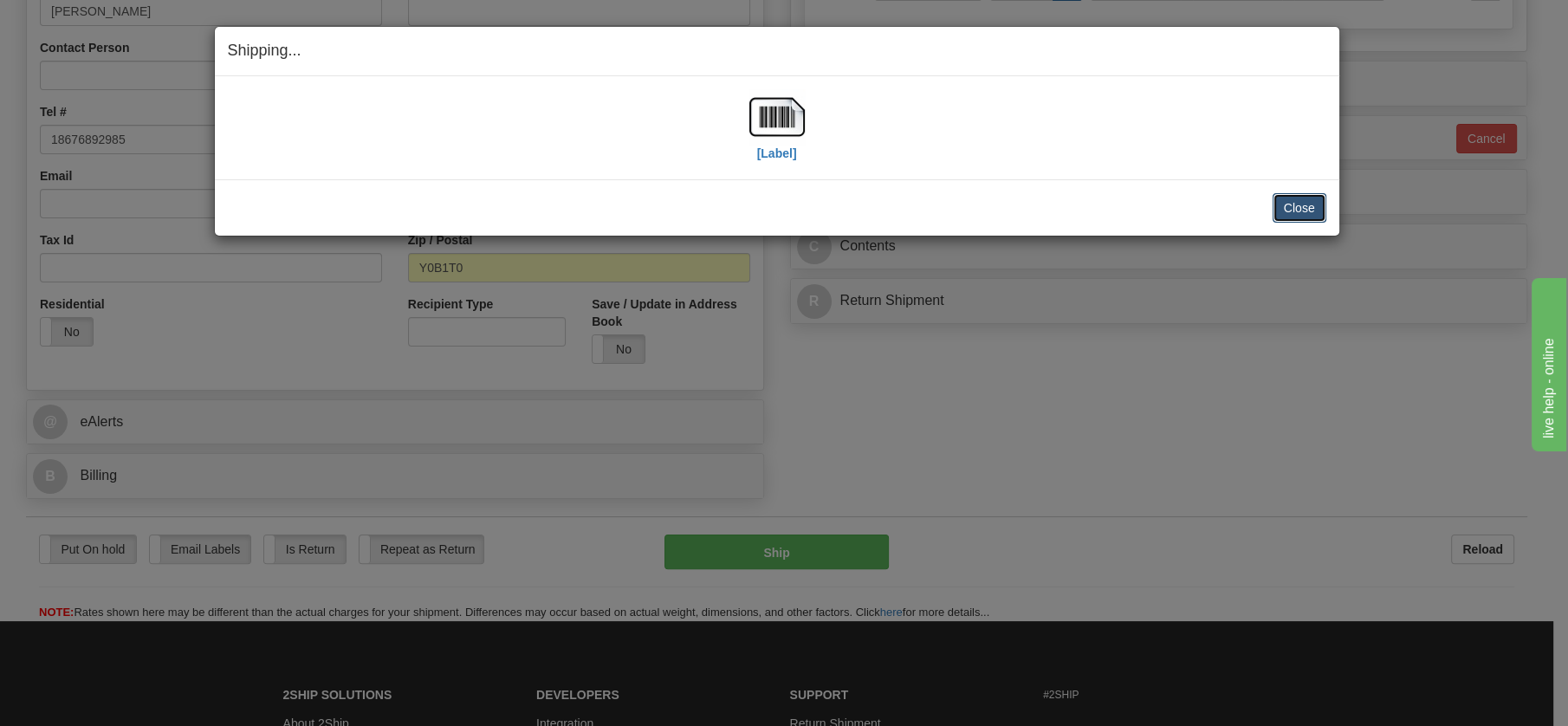
click at [1293, 201] on button "Close" at bounding box center [1299, 207] width 54 height 29
